Goal: Information Seeking & Learning: Find specific fact

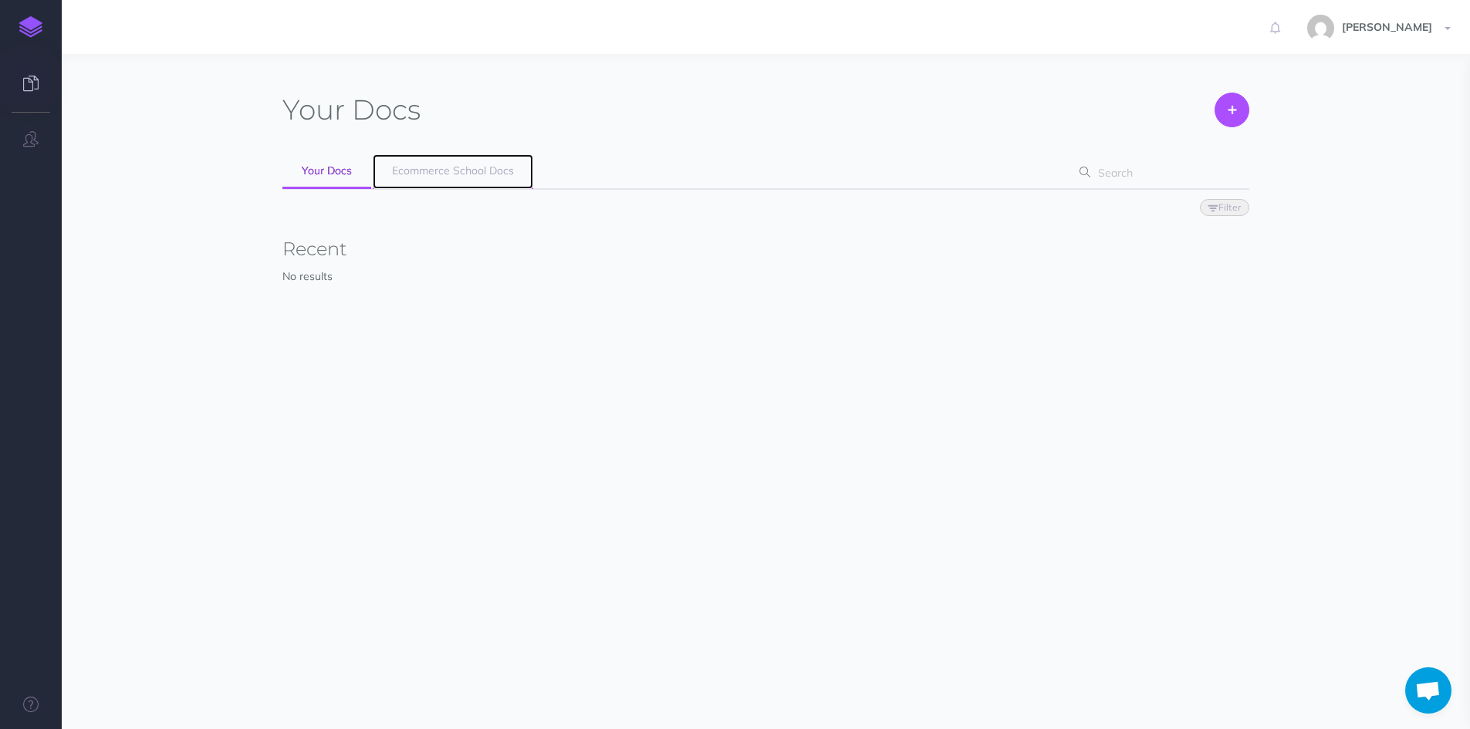
click at [442, 164] on span "Ecommerce School Docs" at bounding box center [453, 171] width 122 height 14
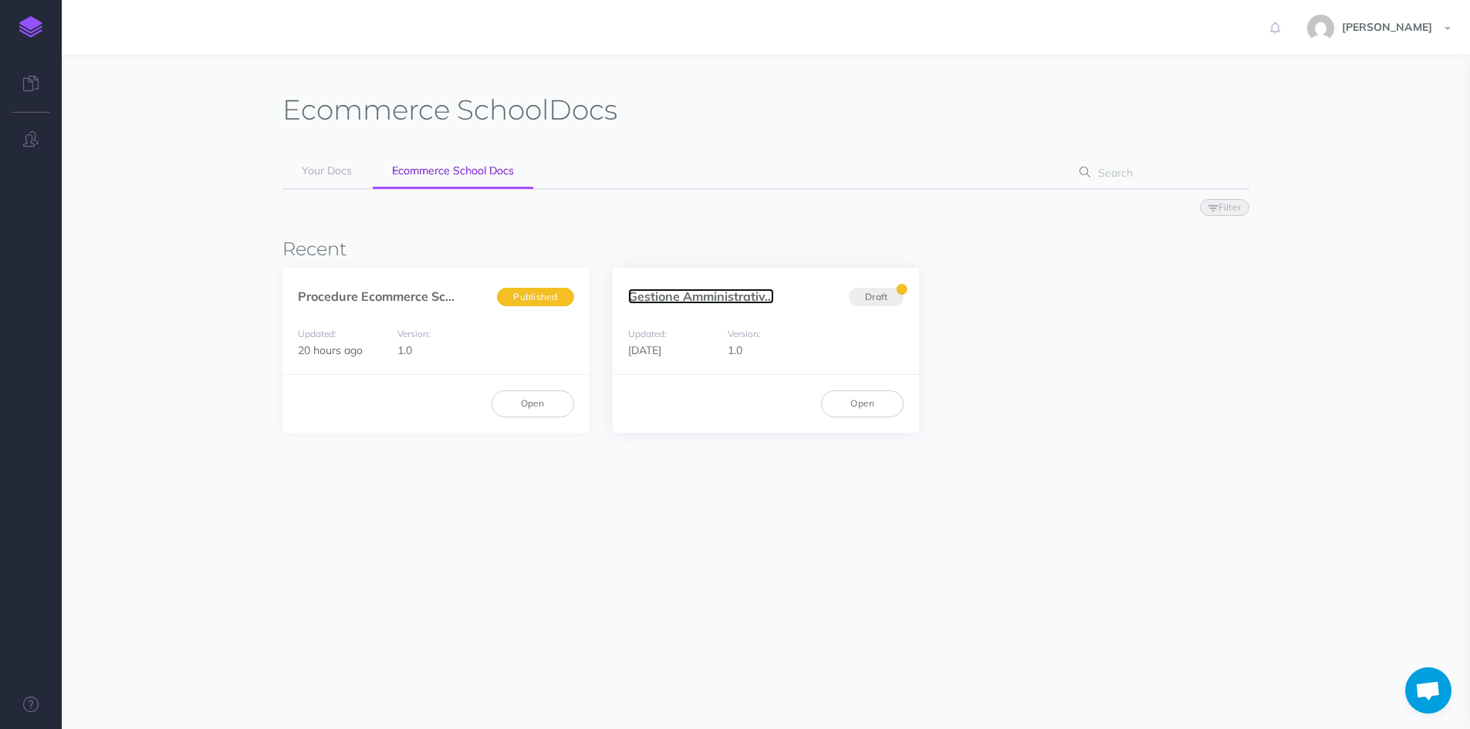
click at [729, 299] on link "Gestione Amministrativ..." at bounding box center [701, 296] width 146 height 15
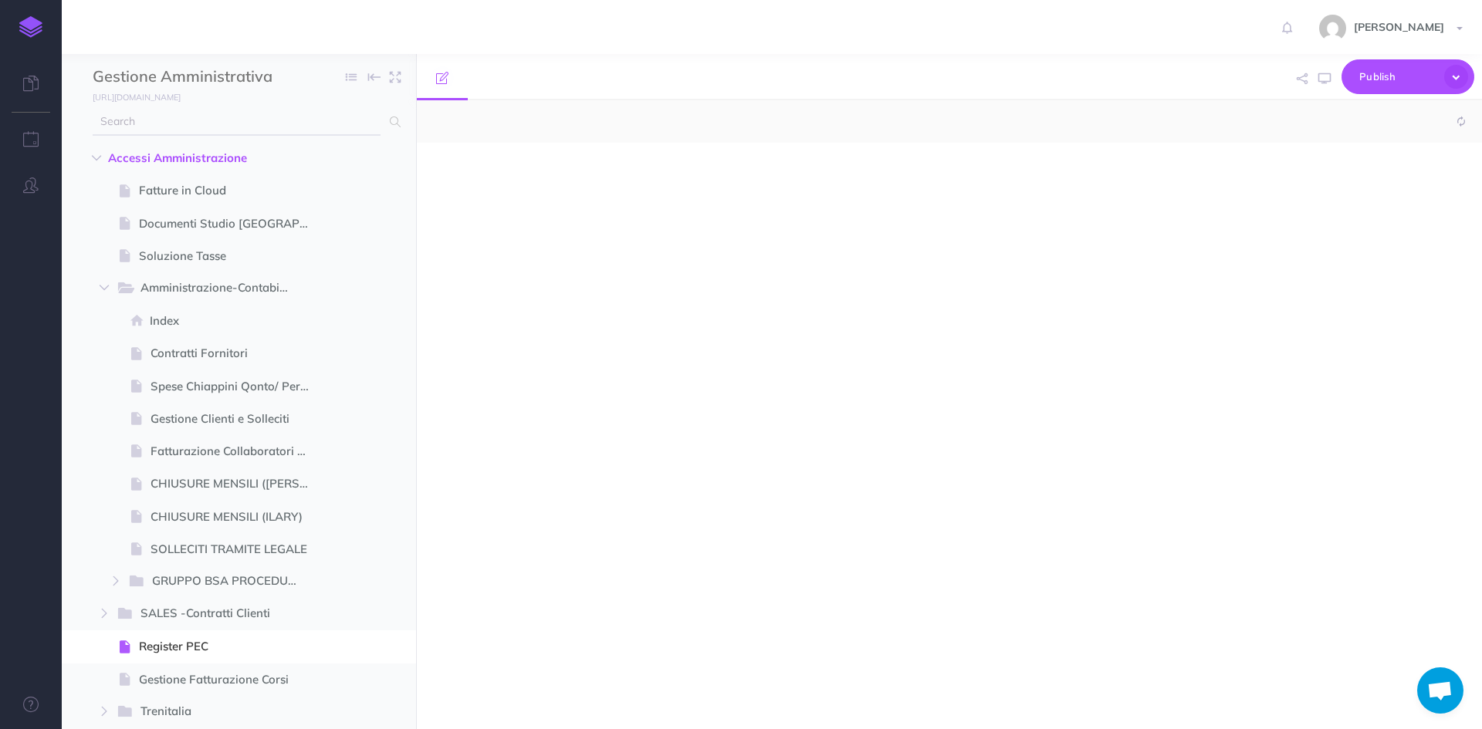
click at [146, 130] on input "text" at bounding box center [237, 122] width 288 height 28
select select "null"
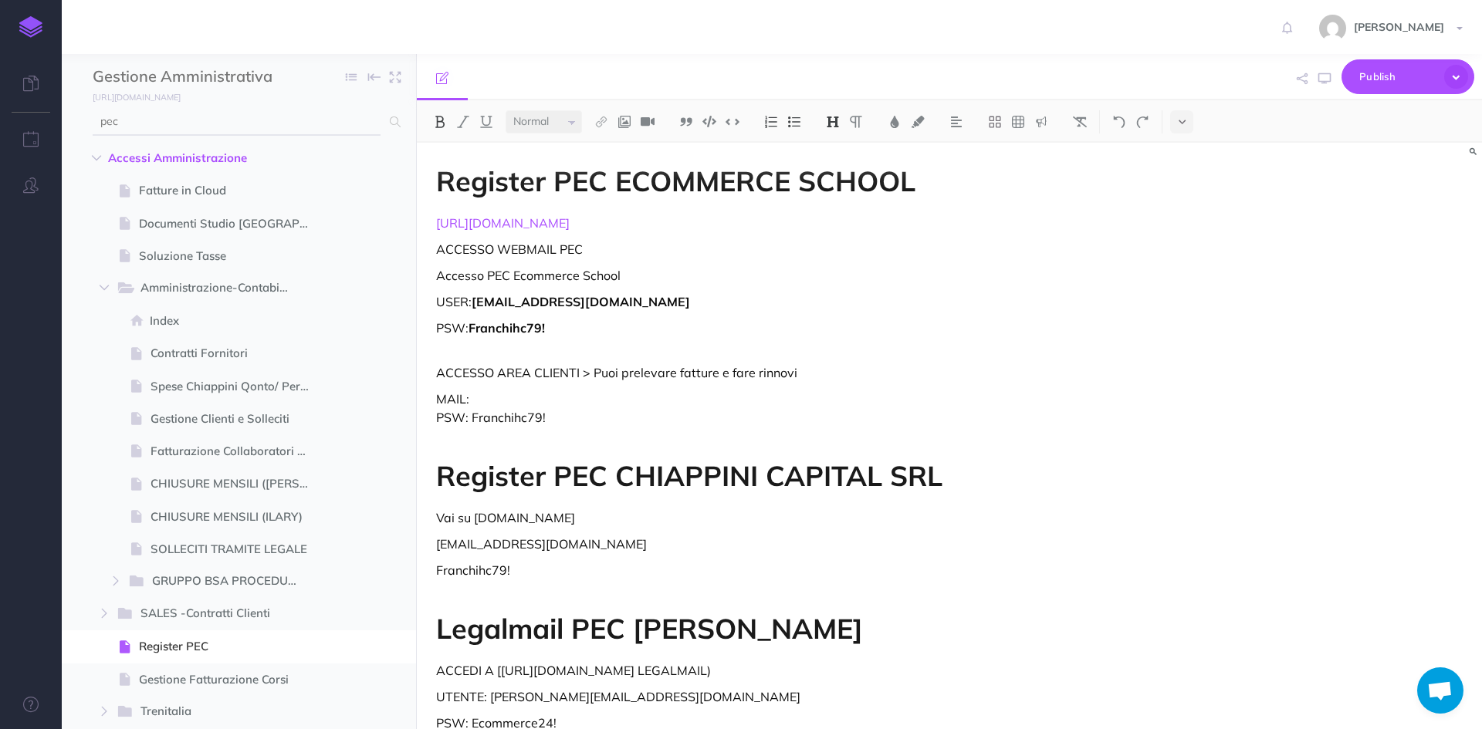
type input "pec"
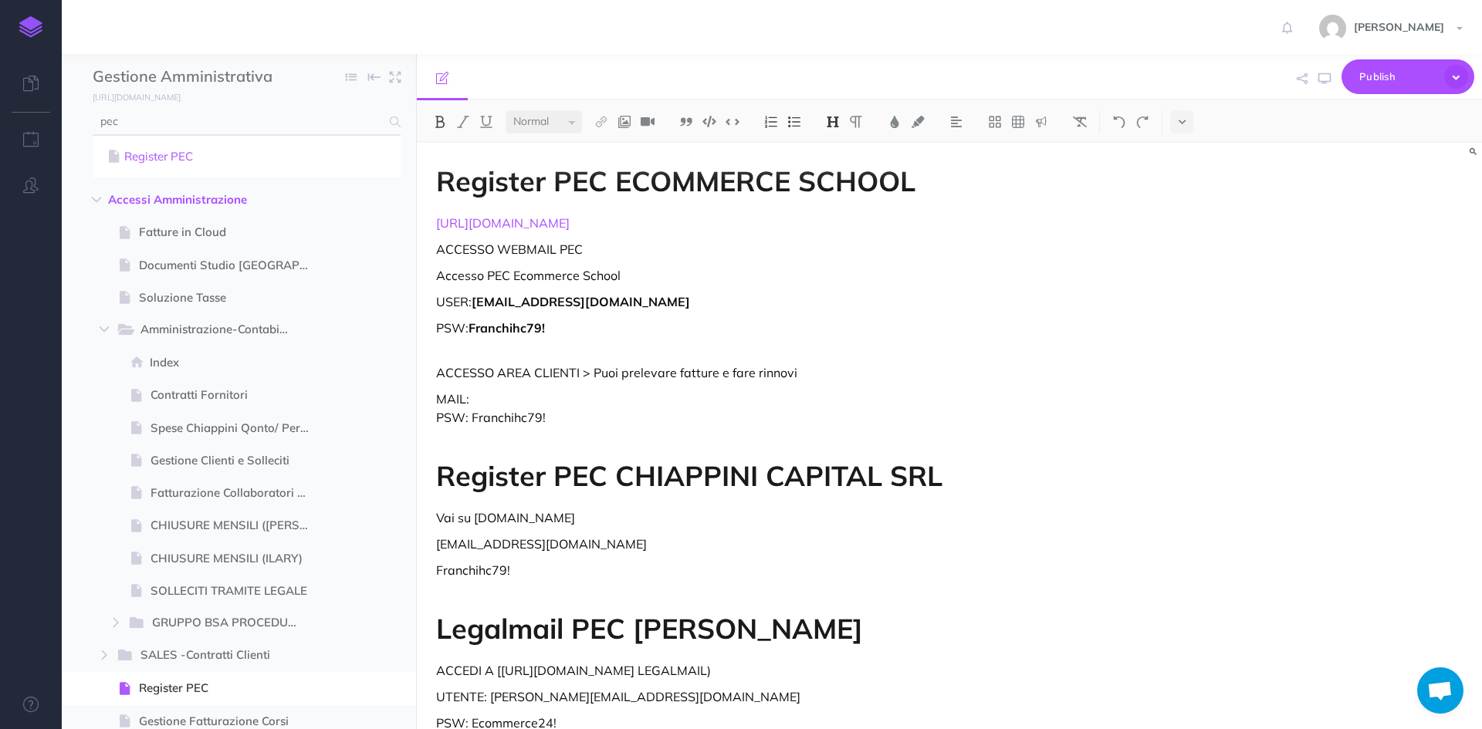
click at [146, 159] on link "Register PEC" at bounding box center [246, 156] width 285 height 19
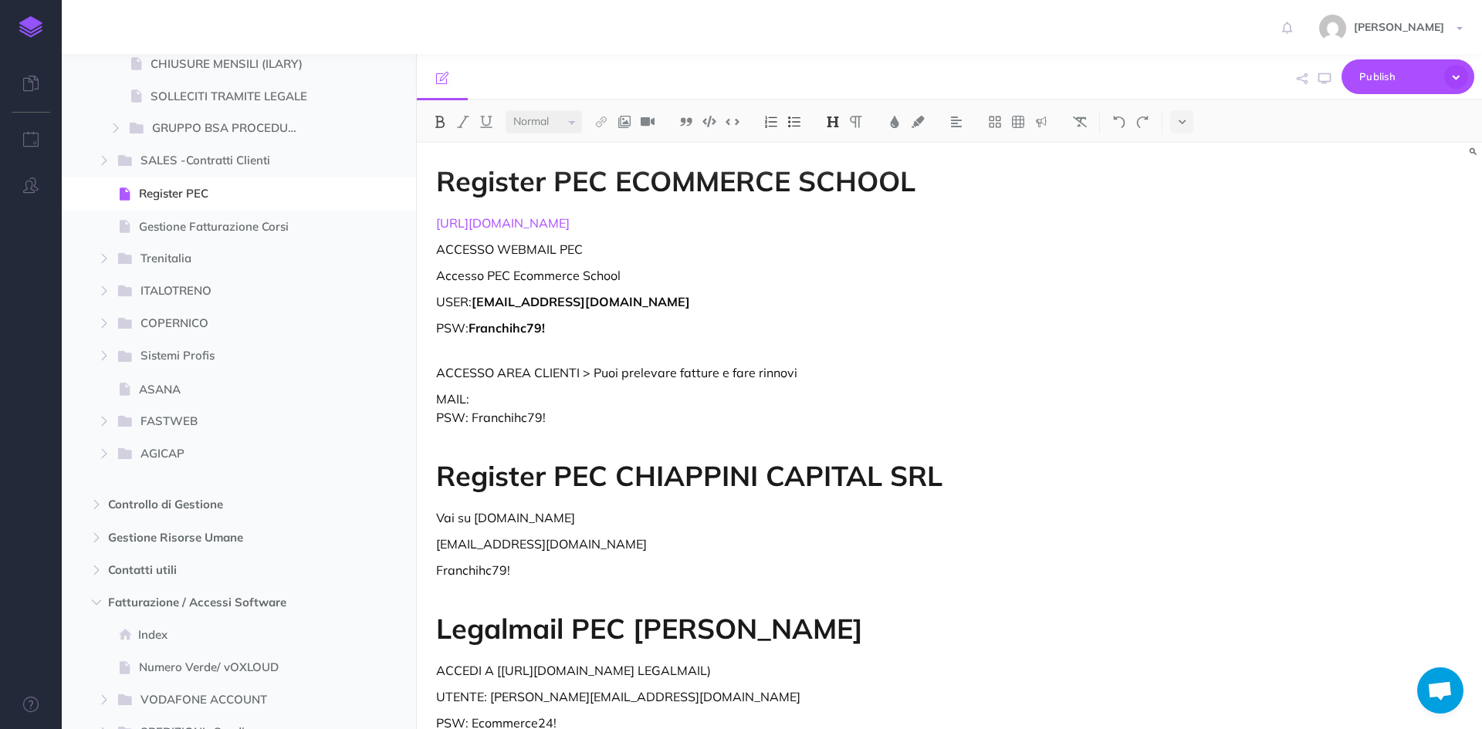
scroll to position [507, 0]
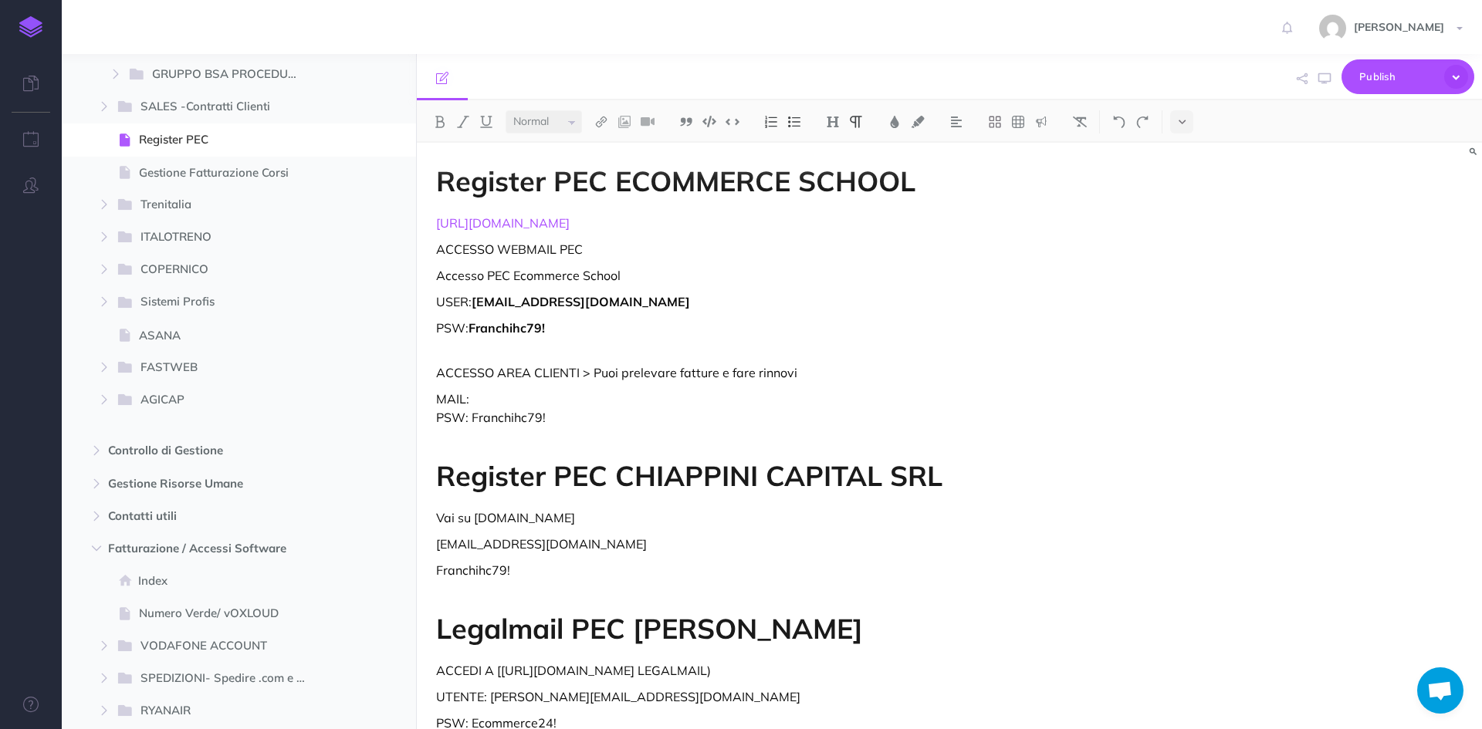
drag, startPoint x: 557, startPoint y: 226, endPoint x: 433, endPoint y: 212, distance: 125.1
click at [433, 212] on div "Register PEC ECOMMERCE SCHOOL http://www.register.it ACCESSO WEBMAIL PEC Access…" at bounding box center [790, 479] width 746 height 673
copy link "http://www.register.it"
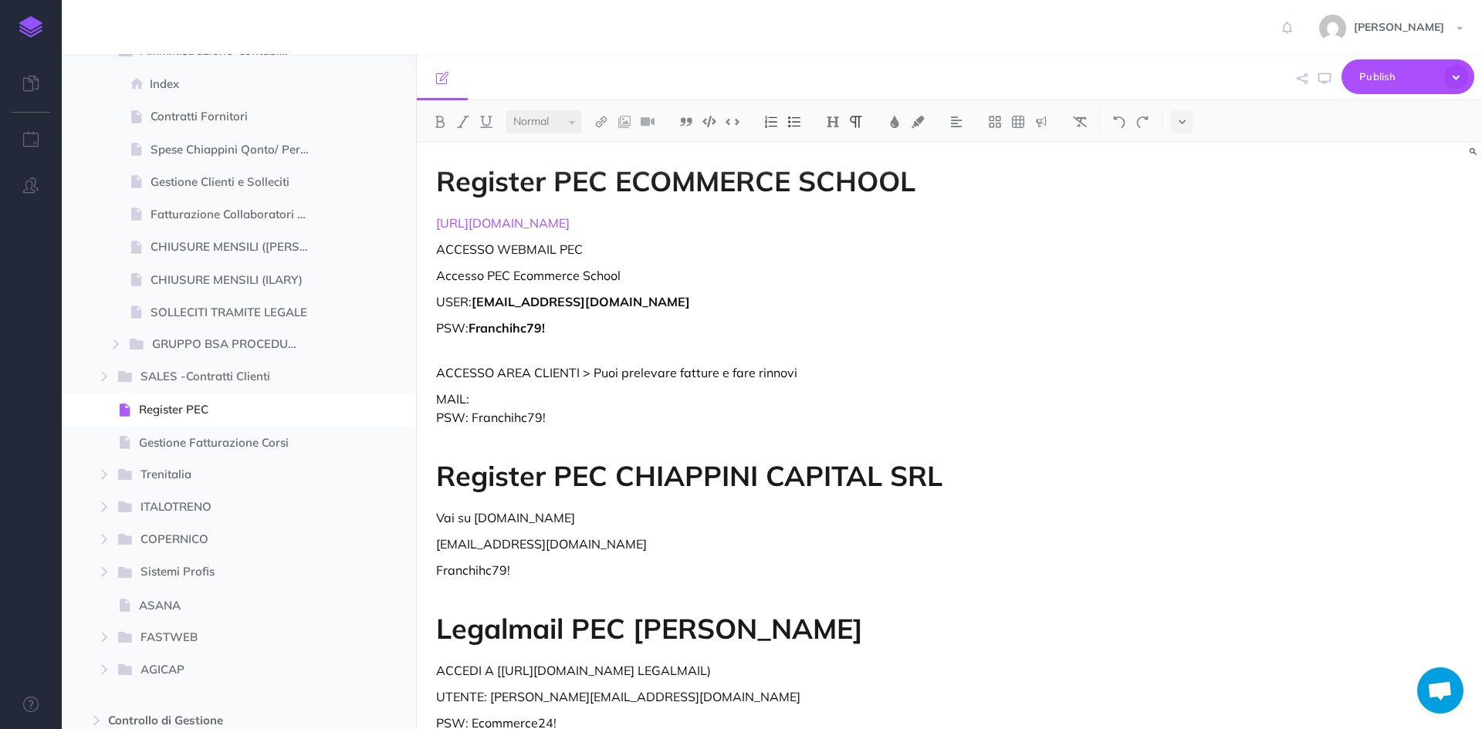
scroll to position [0, 0]
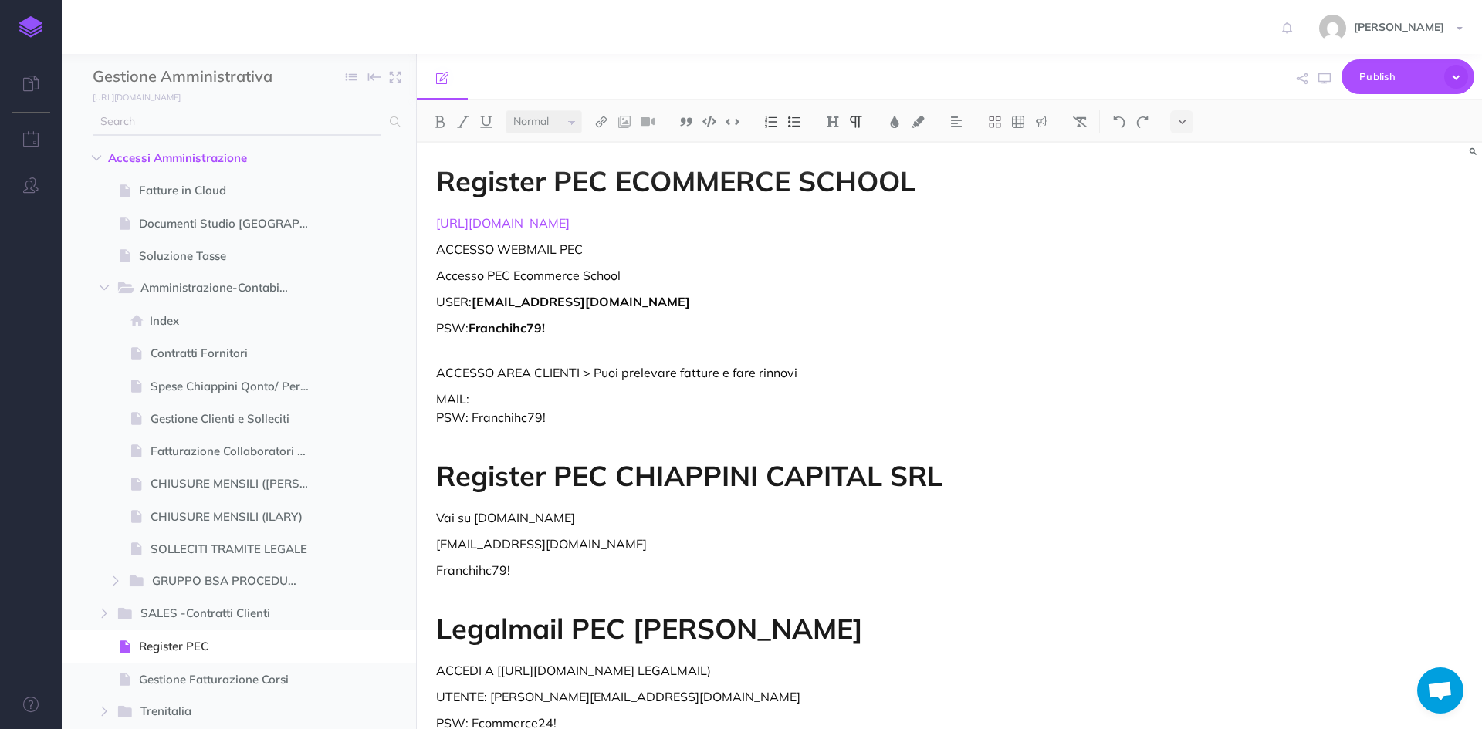
click at [225, 118] on input "text" at bounding box center [237, 122] width 288 height 28
click at [218, 121] on input "ca" at bounding box center [237, 122] width 288 height 28
type input "cassa"
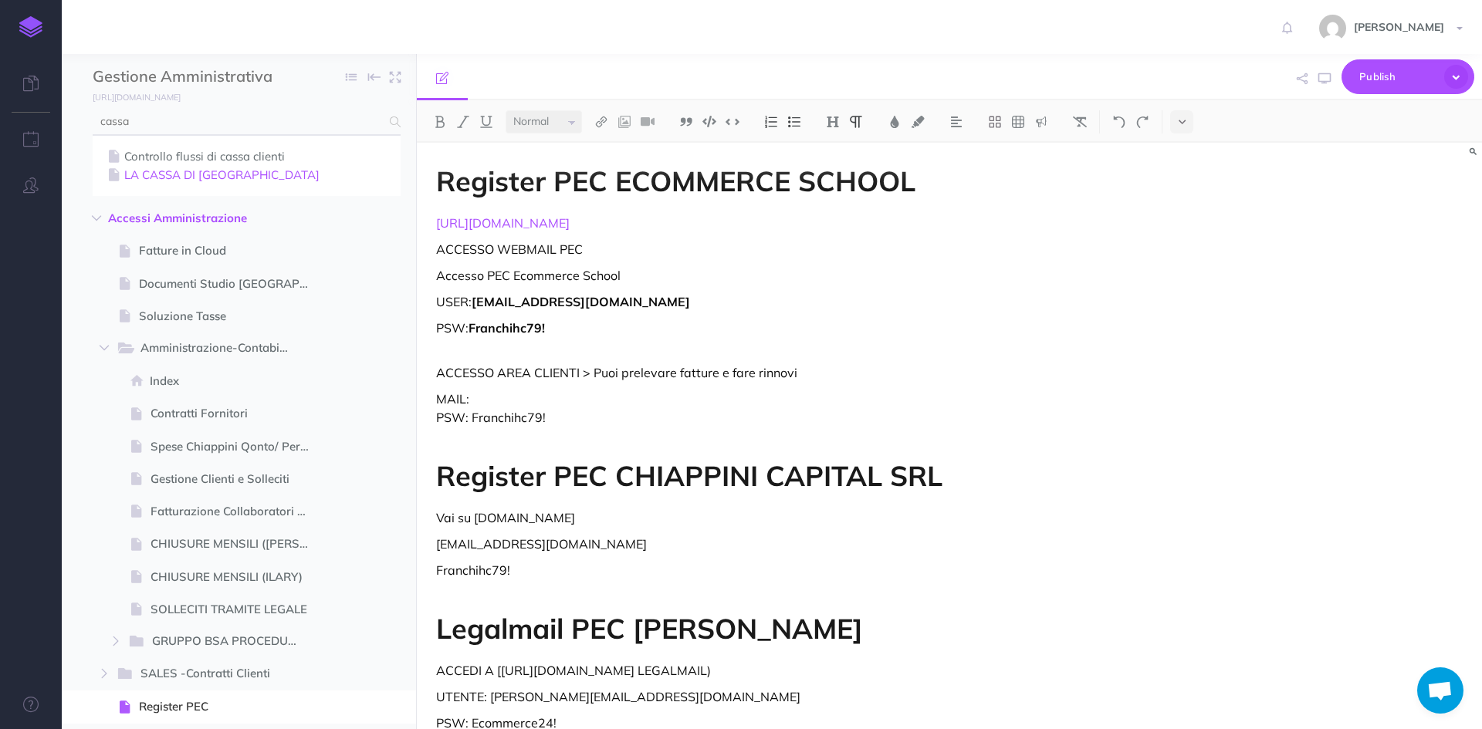
click at [218, 179] on link "LA CASSA DI RAVENNA" at bounding box center [246, 175] width 285 height 19
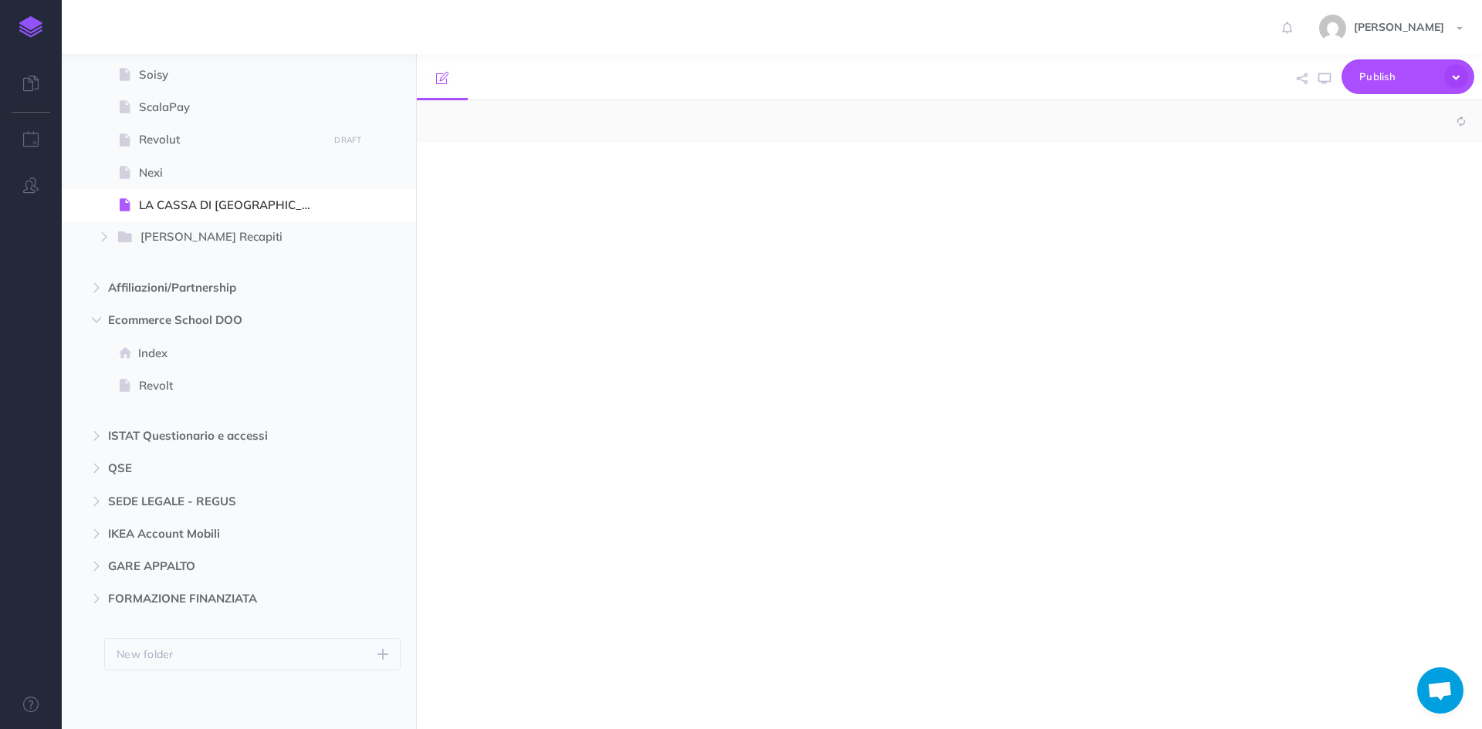
scroll to position [1882, 0]
select select "null"
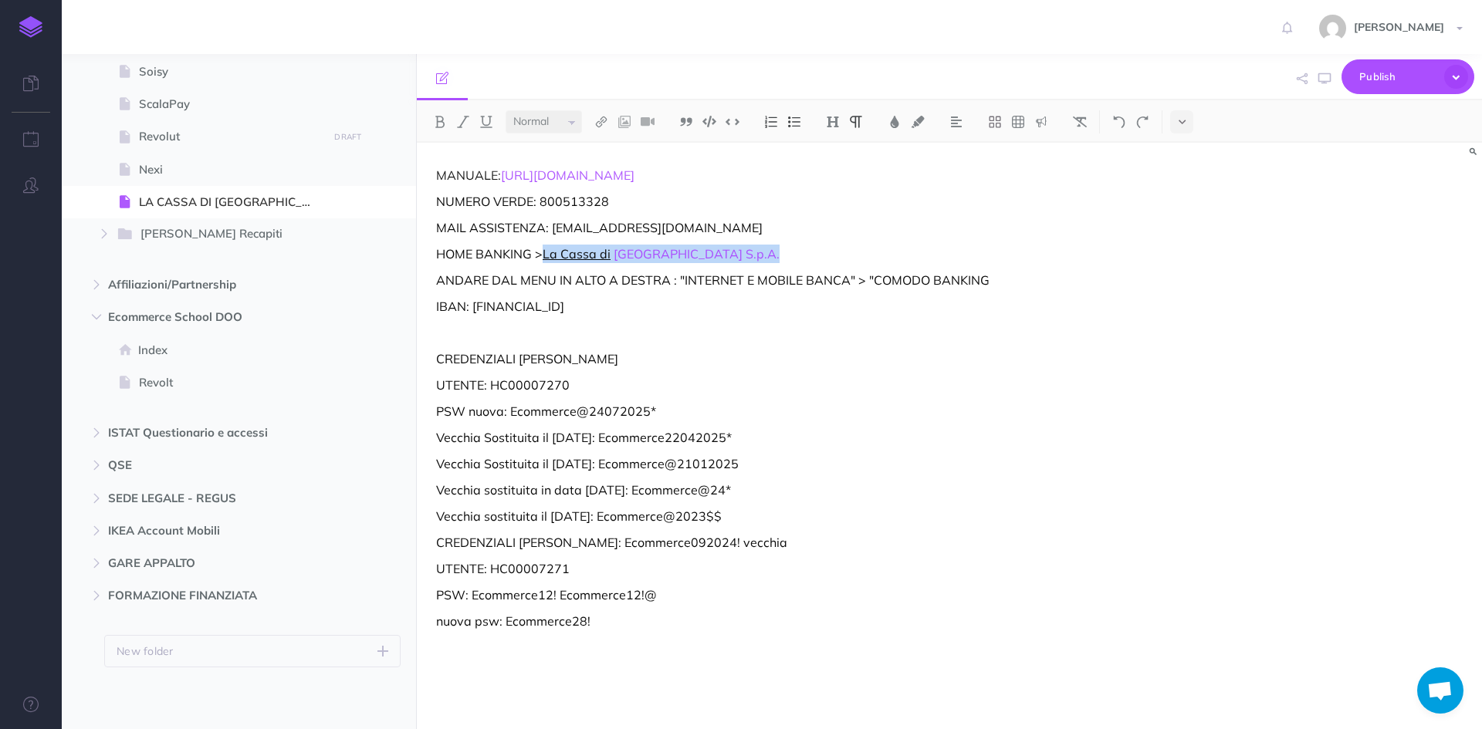
drag, startPoint x: 702, startPoint y: 256, endPoint x: 546, endPoint y: 259, distance: 156.7
click at [546, 259] on p "HOME BANKING > La Cassa di Ravenna S.p.A." at bounding box center [789, 254] width 707 height 19
copy p "La Cassa di Ravenna S.p.A."
drag, startPoint x: 588, startPoint y: 386, endPoint x: 492, endPoint y: 386, distance: 95.7
click at [492, 386] on p "UTENTE: HC00007270" at bounding box center [789, 385] width 707 height 19
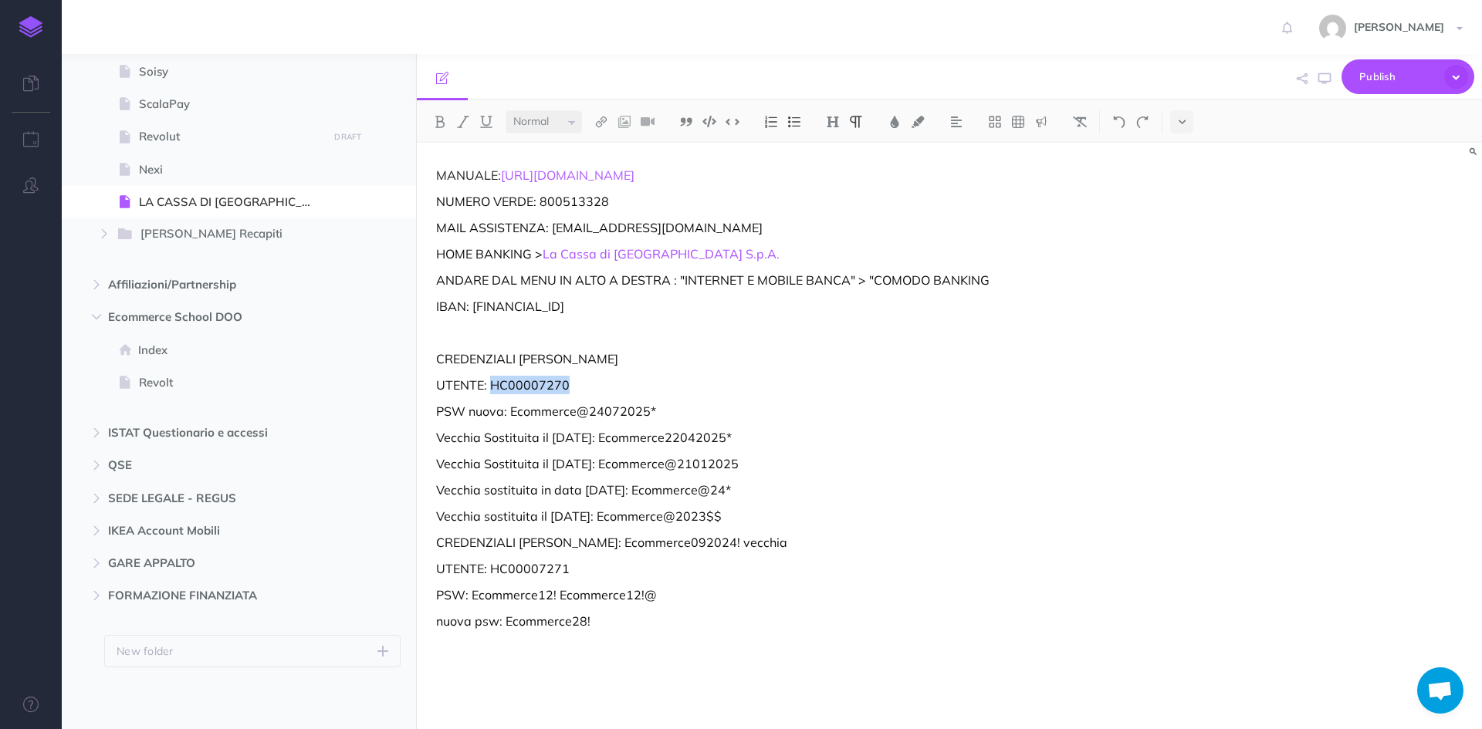
copy p "HC00007270"
drag, startPoint x: 685, startPoint y: 410, endPoint x: 513, endPoint y: 409, distance: 172.1
click at [513, 409] on p "PSW nuova: Ecommerce@24072025*" at bounding box center [789, 411] width 707 height 19
copy p "Ecommerce@24072025*"
